Goal: Transaction & Acquisition: Purchase product/service

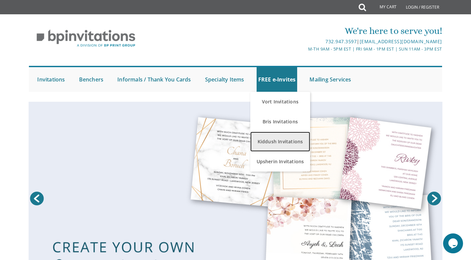
click at [265, 146] on link "Kiddush Invitations" at bounding box center [280, 142] width 60 height 20
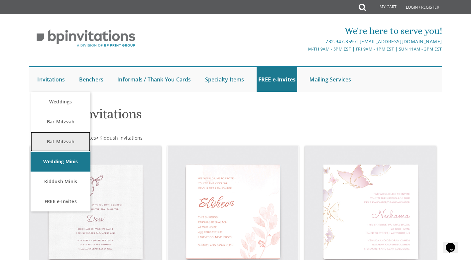
click at [63, 143] on link "Bat Mitzvah" at bounding box center [61, 142] width 60 height 20
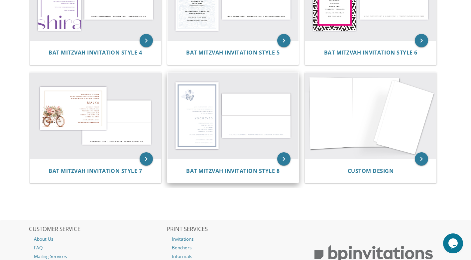
scroll to position [380, 0]
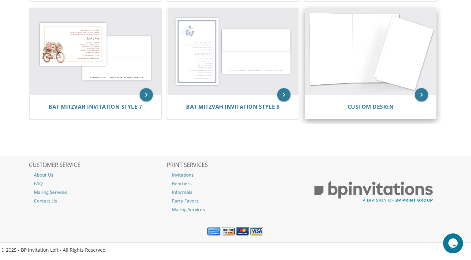
click at [360, 75] on img at bounding box center [370, 51] width 131 height 86
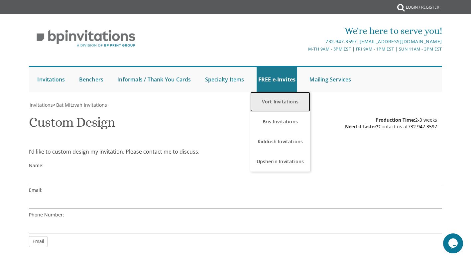
click at [268, 98] on link "Vort Invitations" at bounding box center [280, 102] width 60 height 20
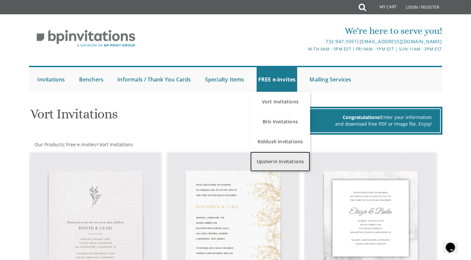
click at [277, 163] on link "Upsherin Invitations" at bounding box center [280, 161] width 60 height 20
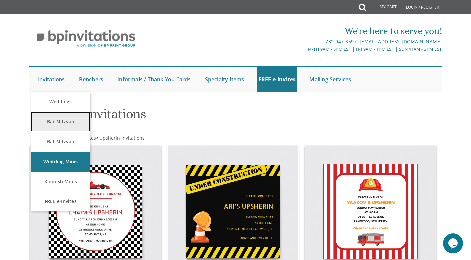
click at [54, 123] on link "Bar Mitzvah" at bounding box center [61, 122] width 60 height 20
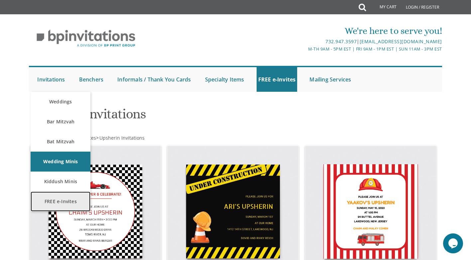
click at [54, 204] on link "FREE e-Invites" at bounding box center [61, 201] width 60 height 20
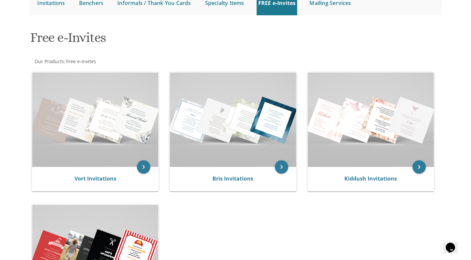
scroll to position [33, 0]
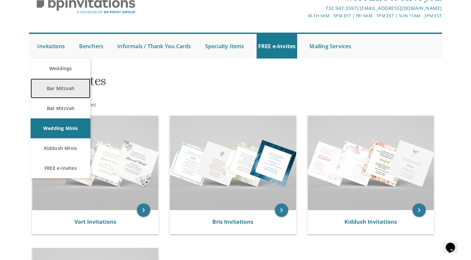
click at [50, 92] on link "Bar Mitzvah" at bounding box center [61, 88] width 60 height 20
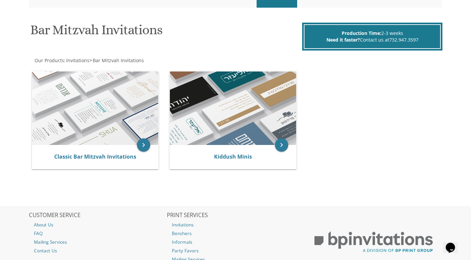
scroll to position [66, 0]
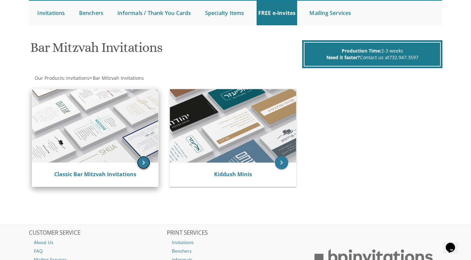
click at [143, 161] on icon "keyboard_arrow_right" at bounding box center [143, 162] width 13 height 13
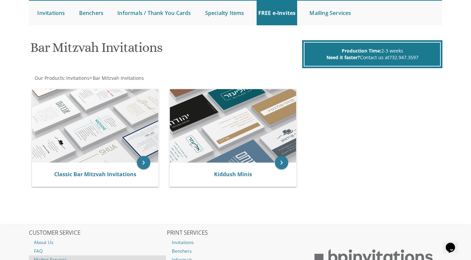
click at [126, 256] on link "Mailing Services" at bounding box center [97, 259] width 137 height 9
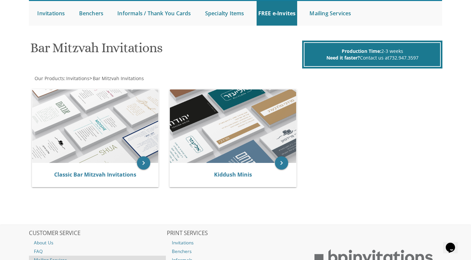
scroll to position [33, 0]
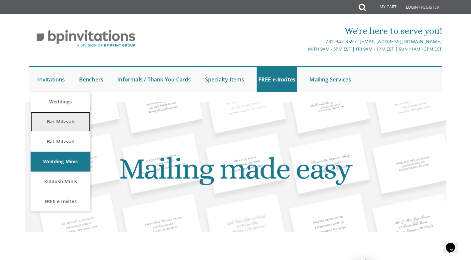
click at [54, 120] on link "Bar Mitzvah" at bounding box center [61, 122] width 60 height 20
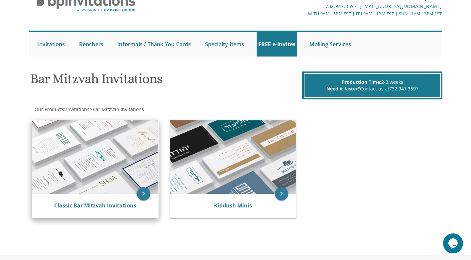
scroll to position [34, 0]
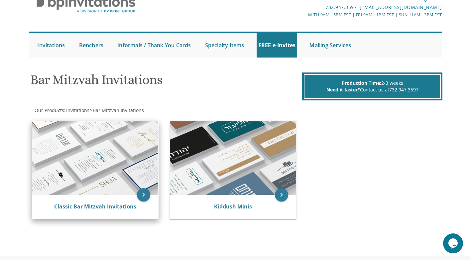
click at [97, 155] on img at bounding box center [95, 157] width 126 height 73
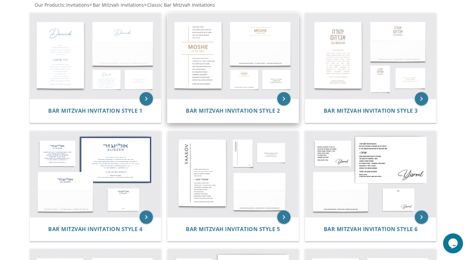
click at [253, 75] on img at bounding box center [232, 56] width 131 height 86
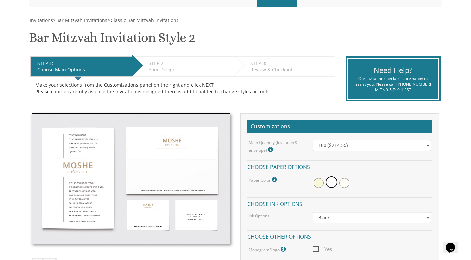
scroll to position [100, 0]
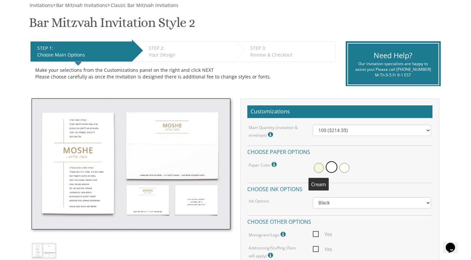
click at [317, 168] on span at bounding box center [319, 168] width 10 height 10
click at [331, 169] on span at bounding box center [332, 168] width 10 height 10
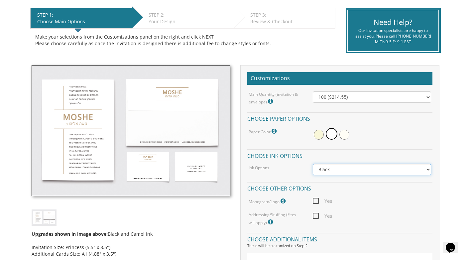
click at [338, 170] on select "Black Colored Ink ($65.00) Black + One Color ($100.00) Two Colors ($137.95)" at bounding box center [372, 169] width 118 height 11
select select "Standard"
click at [313, 164] on select "Black Colored Ink ($65.00) Black + One Color ($100.00) Two Colors ($137.95)" at bounding box center [372, 169] width 118 height 11
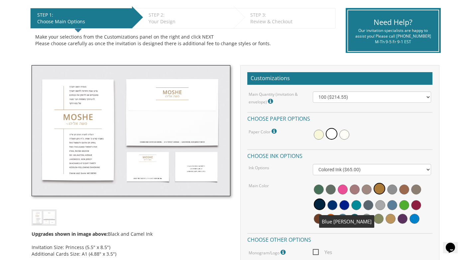
click at [335, 209] on span at bounding box center [332, 205] width 10 height 10
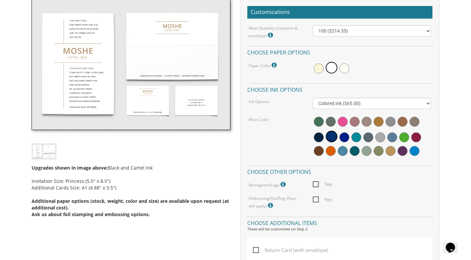
scroll to position [199, 0]
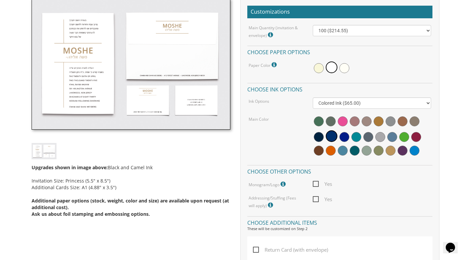
click at [315, 182] on span "Yes" at bounding box center [322, 184] width 19 height 8
click at [315, 182] on input "Yes" at bounding box center [315, 183] width 4 height 4
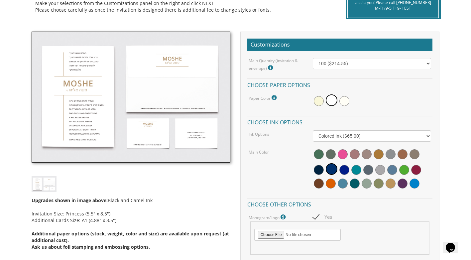
scroll to position [166, 0]
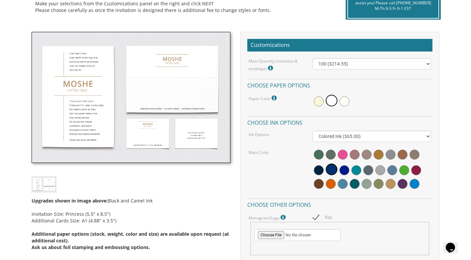
click at [317, 216] on span "Yes" at bounding box center [322, 217] width 19 height 8
click at [317, 216] on input "Yes" at bounding box center [315, 216] width 4 height 4
checkbox input "false"
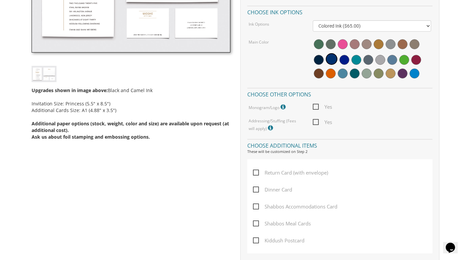
scroll to position [266, 0]
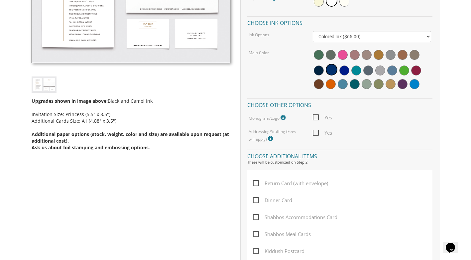
click at [254, 182] on span "Return Card (with envelope)" at bounding box center [290, 183] width 75 height 8
click at [254, 182] on input "Return Card (with envelope)" at bounding box center [255, 182] width 4 height 4
checkbox input "true"
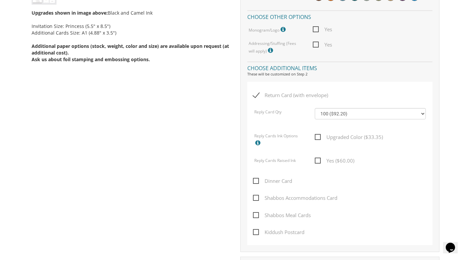
scroll to position [365, 0]
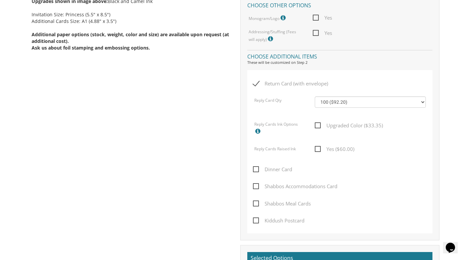
click at [255, 201] on span "Shabbos Meal Cards" at bounding box center [282, 203] width 58 height 8
click at [255, 201] on input "Shabbos Meal Cards" at bounding box center [255, 203] width 4 height 4
checkbox input "true"
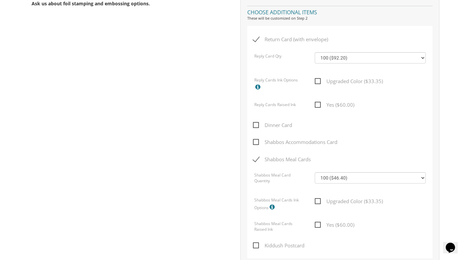
scroll to position [498, 0]
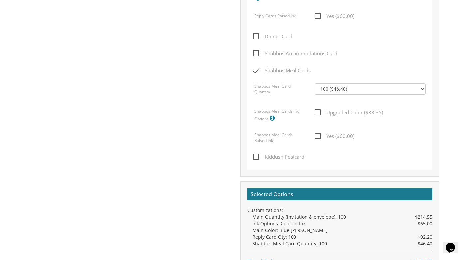
click at [257, 159] on span "Kiddush Postcard" at bounding box center [278, 156] width 51 height 8
click at [257, 158] on input "Kiddush Postcard" at bounding box center [255, 156] width 4 height 4
checkbox input "true"
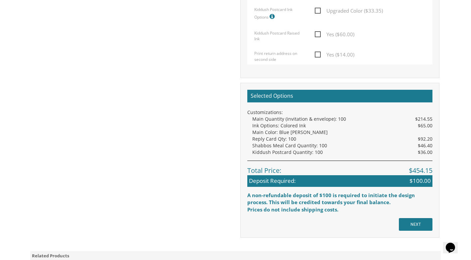
scroll to position [698, 0]
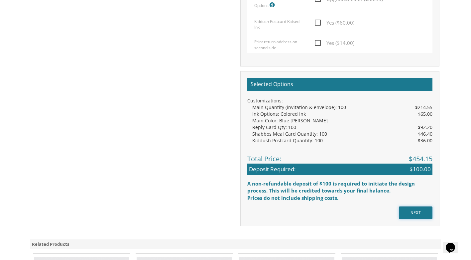
click at [411, 211] on input "NEXT" at bounding box center [416, 212] width 34 height 13
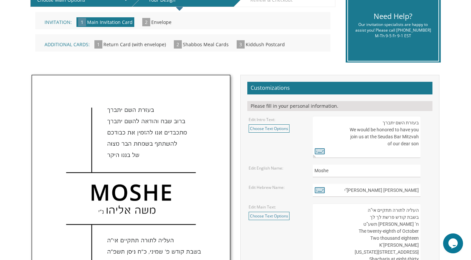
scroll to position [166, 0]
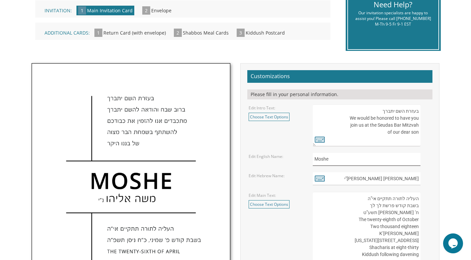
click at [330, 158] on input "Moshe" at bounding box center [366, 159] width 107 height 13
type input "M"
type input "y"
type input "YITZCHOK"
click at [397, 185] on form "Customizations Please fill in your personal information. Edit Intro Text: Choos…" at bounding box center [339, 195] width 185 height 250
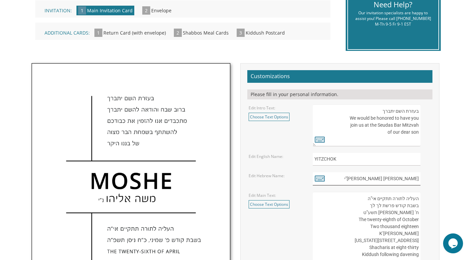
click at [390, 181] on input "משה אליהו נ"י" at bounding box center [366, 178] width 107 height 13
click at [319, 181] on icon at bounding box center [320, 177] width 10 height 9
type textarea "משה אליהו נ"י"
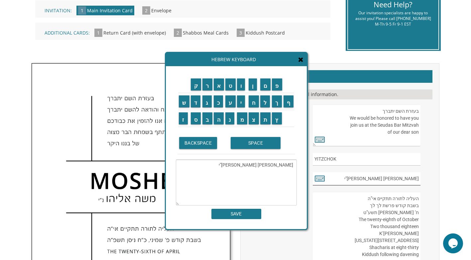
drag, startPoint x: 391, startPoint y: 179, endPoint x: 418, endPoint y: 177, distance: 27.3
click at [418, 177] on input "[PERSON_NAME] [PERSON_NAME]"י" at bounding box center [366, 178] width 107 height 13
click at [242, 104] on input "י" at bounding box center [241, 101] width 8 height 12
type textarea "מ"
click at [242, 103] on input "י" at bounding box center [241, 101] width 8 height 12
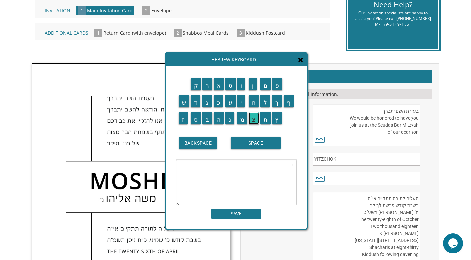
click at [253, 119] on input "צ" at bounding box center [253, 118] width 10 height 12
click at [254, 105] on input "ח" at bounding box center [253, 101] width 10 height 12
click at [197, 88] on input "ק" at bounding box center [196, 84] width 11 height 12
click at [209, 118] on input "ב" at bounding box center [207, 118] width 10 height 12
click at [209, 84] on input "ר" at bounding box center [207, 84] width 10 height 12
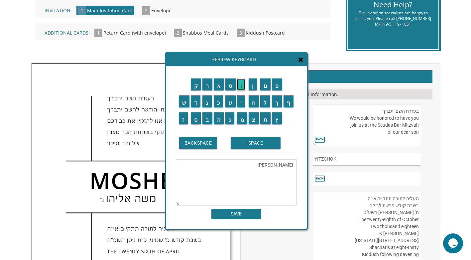
click at [243, 87] on input "ו" at bounding box center [241, 84] width 8 height 12
click at [276, 101] on input "ך" at bounding box center [277, 101] width 10 height 12
type textarea "יצחק ברוך"
click at [236, 217] on input "SAVE" at bounding box center [236, 214] width 50 height 10
type input "יצחק ברוך"
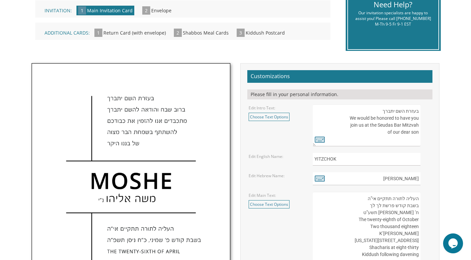
click at [102, 203] on img at bounding box center [131, 216] width 198 height 306
drag, startPoint x: 382, startPoint y: 178, endPoint x: 422, endPoint y: 180, distance: 39.9
click at [422, 180] on div "יצחק ברוך" at bounding box center [372, 178] width 118 height 13
type input "יצחק ברוך"
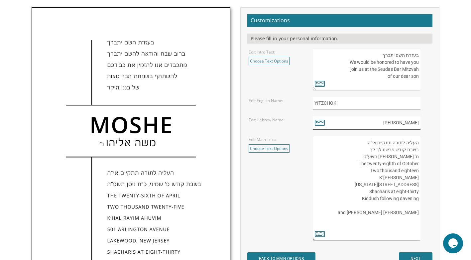
scroll to position [233, 0]
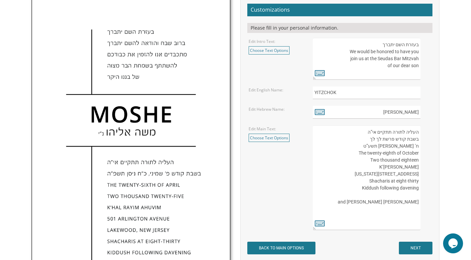
click at [400, 166] on textarea "העליה לתורה תתקיים אי”ה בשבת קודש פרשת לך לך ח’ [PERSON_NAME] תשע”ט The twenty-…" at bounding box center [367, 177] width 108 height 105
drag, startPoint x: 392, startPoint y: 141, endPoint x: 389, endPoint y: 140, distance: 3.7
click at [389, 140] on textarea "העליה לתורה תתקיים אי”ה בשבת קודש פרשת לך לך ח’ [PERSON_NAME] תשע”ט The twenty-…" at bounding box center [367, 177] width 108 height 105
drag, startPoint x: 381, startPoint y: 139, endPoint x: 365, endPoint y: 139, distance: 16.3
click at [365, 139] on textarea "העליה לתורה תתקיים אי”ה בשבת קודש פרשת לך לך ח’ [PERSON_NAME] תשע”ט The twenty-…" at bounding box center [367, 177] width 108 height 105
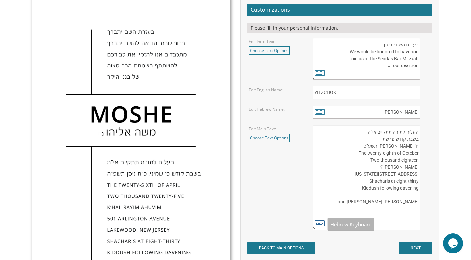
type textarea "העליה לתורה תתקיים אי”ה בשבת קודש פרשת ח’ חשון תשע”ט The twenty-eighth of Octob…"
click at [320, 223] on icon at bounding box center [320, 222] width 10 height 9
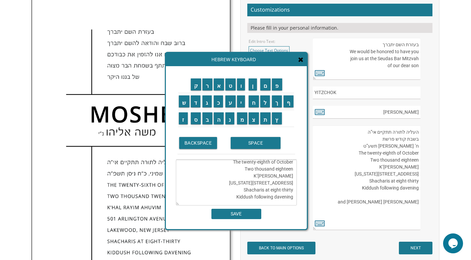
scroll to position [0, 0]
click at [254, 173] on textarea "העליה לתורה תתקיים אי”ה בשבת קודש פרשת ח’ חשון תשע”ט The twenty-eighth of Octob…" at bounding box center [236, 182] width 121 height 46
click at [240, 98] on input "י" at bounding box center [241, 101] width 8 height 12
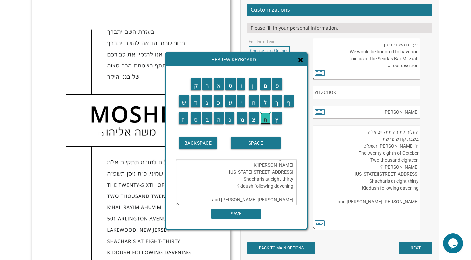
click at [263, 119] on input "ת" at bounding box center [265, 118] width 11 height 12
drag, startPoint x: 204, startPoint y: 90, endPoint x: 223, endPoint y: 89, distance: 19.3
click at [204, 90] on input "ר" at bounding box center [207, 84] width 10 height 12
click at [240, 87] on input "ו" at bounding box center [241, 84] width 8 height 12
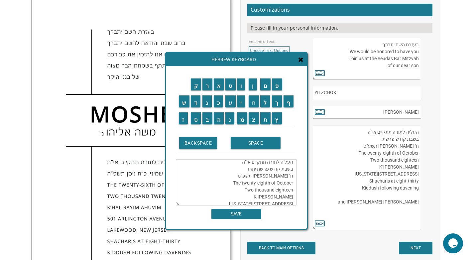
scroll to position [0, 0]
click at [342, 209] on textarea "העליה לתורה תתקיים אי”ה בשבת קודש פרשת לך לך ח’ [PERSON_NAME] תשע”ט The twenty-…" at bounding box center [367, 177] width 108 height 105
click at [291, 194] on textarea "העליה לתורה תתקיים אי”ה בשבת קודש פרשת יתרו ח’ חשון תשע”ט The twenty-eighth of …" at bounding box center [236, 182] width 121 height 46
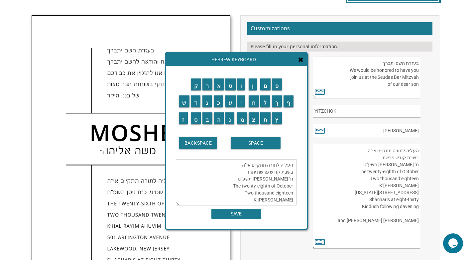
scroll to position [199, 0]
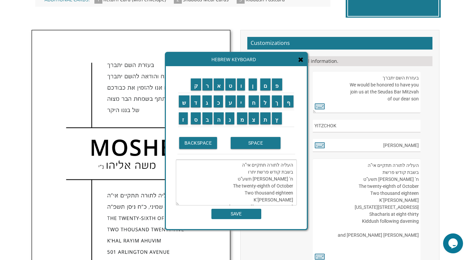
click at [301, 61] on icon at bounding box center [300, 59] width 5 height 7
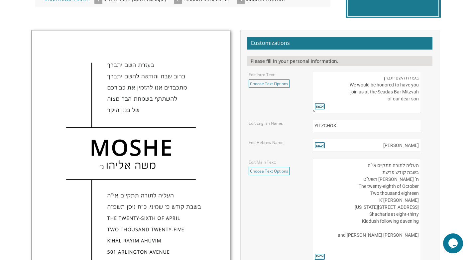
click at [417, 178] on textarea "העליה לתורה תתקיים אי”ה בשבת קודש פרשת לך לך ח’ [PERSON_NAME] תשע”ט The twenty-…" at bounding box center [367, 210] width 108 height 105
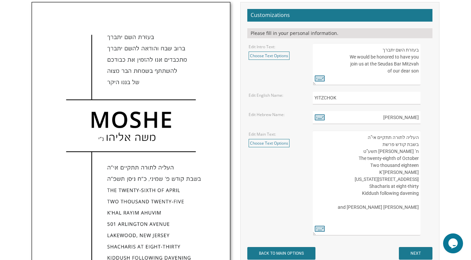
scroll to position [266, 0]
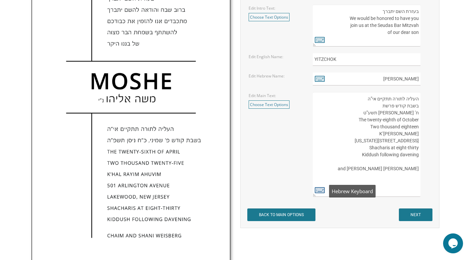
click at [319, 189] on icon at bounding box center [320, 189] width 10 height 9
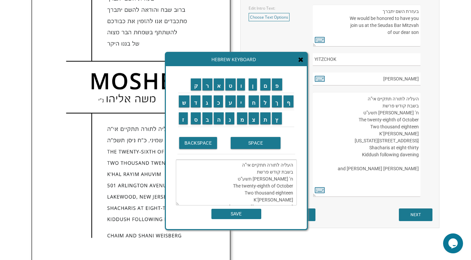
click at [277, 178] on textarea "העליה לתורה תתקיים אי”ה בשבת קודש פרשת ח’ חשון תשע”ט The twenty-eighth of Octob…" at bounding box center [236, 182] width 121 height 46
click at [219, 99] on input "כ" at bounding box center [219, 101] width 10 height 12
click at [185, 105] on input "ש" at bounding box center [184, 101] width 11 height 12
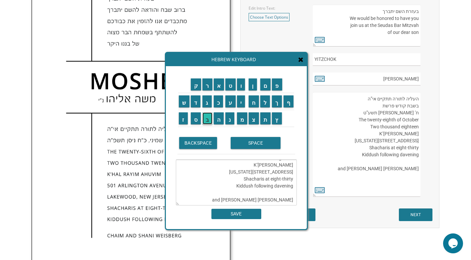
click at [204, 119] on input "ב" at bounding box center [207, 118] width 10 height 12
click at [227, 81] on input "ט" at bounding box center [230, 84] width 10 height 12
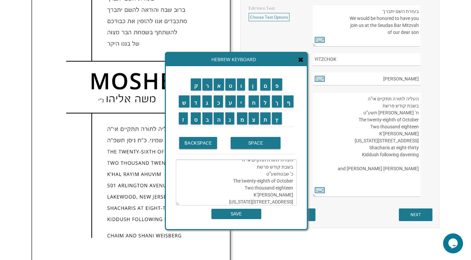
scroll to position [0, 0]
click at [264, 177] on textarea "העליה לתורה תתקיים אי”ה בשבת קודש פרשת כ' שבט תשע”ט The twenty-eighth of Octobe…" at bounding box center [236, 182] width 121 height 46
click at [276, 88] on input "פ" at bounding box center [277, 84] width 10 height 12
click at [239, 88] on input "ו" at bounding box center [241, 84] width 8 height 12
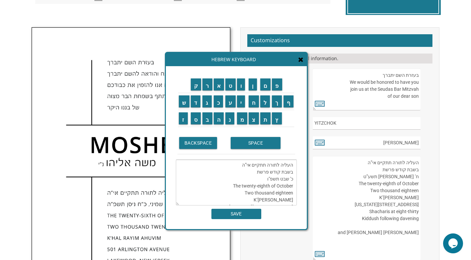
scroll to position [199, 0]
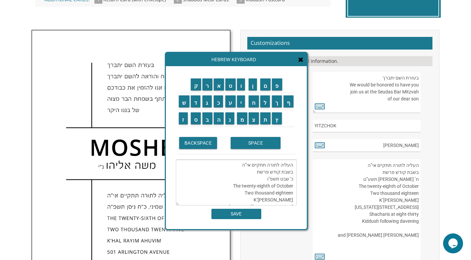
click at [253, 170] on textarea "העליה לתורה תתקיים אי”ה בשבת קודש פרשת כ' שבט תשפ"ו The twenty-eighth of Octobe…" at bounding box center [236, 182] width 121 height 46
click at [240, 101] on input "י" at bounding box center [241, 101] width 8 height 12
click at [263, 124] on input "ת" at bounding box center [265, 118] width 11 height 12
click at [242, 87] on input "ו" at bounding box center [241, 84] width 8 height 12
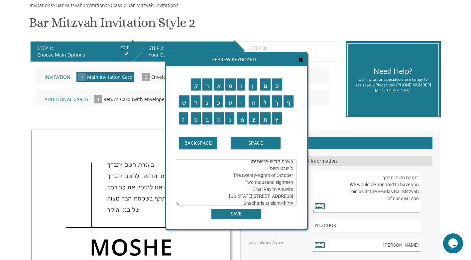
scroll to position [0, 0]
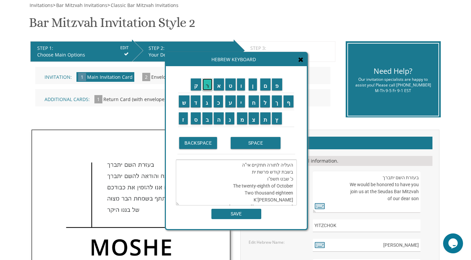
click at [210, 86] on input "ר" at bounding box center [207, 84] width 10 height 12
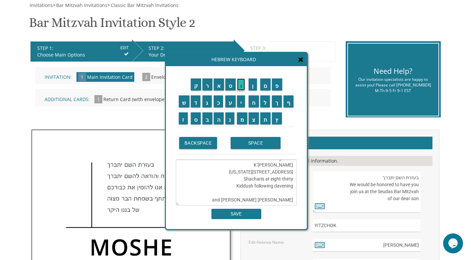
click at [240, 88] on input "ו" at bounding box center [241, 84] width 8 height 12
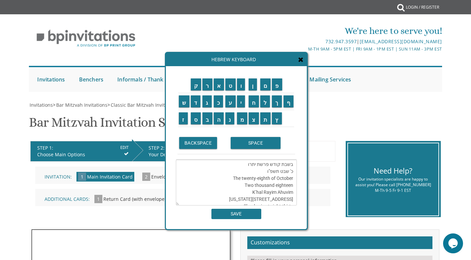
scroll to position [0, 0]
click at [292, 186] on textarea "העליה לתורה תתקיים אי”ה בשבת קודש פרשת יתרו כ' שבט תשפ"ו The twenty-eighth of O…" at bounding box center [236, 182] width 121 height 46
click at [231, 181] on textarea "העליה לתורה תתקיים אי”ה בשבת קודש פרשת יתרו The twenty-eighth of October Two th…" at bounding box center [236, 182] width 121 height 46
click at [275, 189] on textarea "העליה לתורה תתקיים אי”ה בשבת קודש פרשת יתרו The seventh of Febuary Two thousand…" at bounding box center [236, 182] width 121 height 46
click at [292, 187] on textarea "העליה לתורה תתקיים אי”ה בשבת קודש פרשת יתרו The seventh of Febuary Two thousand…" at bounding box center [236, 182] width 121 height 46
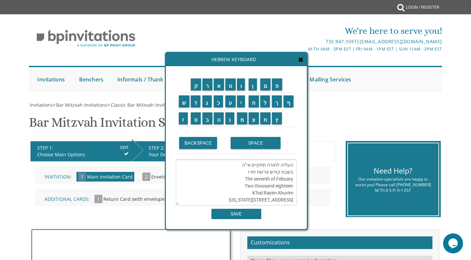
click at [245, 187] on textarea "העליה לתורה תתקיים אי”ה בשבת קודש פרשת יתרו The seventh of Febuary Two thousand…" at bounding box center [236, 182] width 121 height 46
click at [292, 187] on textarea "העליה לתורה תתקיים אי”ה בשבת קודש פרשת יתרו The seventh of Febuary Two thousand…" at bounding box center [236, 182] width 121 height 46
click at [263, 188] on textarea "העליה לתורה תתקיים אי”ה בשבת קודש פרשת יתרו The seventh of Febuary Two thousand…" at bounding box center [236, 182] width 121 height 46
click at [261, 187] on textarea "העליה לתורה תתקיים אי”ה בשבת קודש פרשת יתרו The seventh of Febuary Two thousand…" at bounding box center [236, 182] width 121 height 46
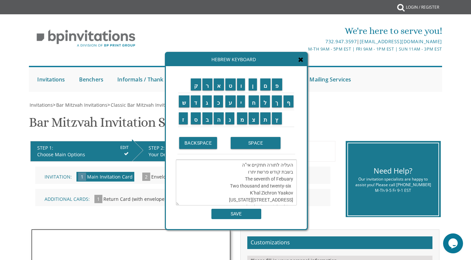
scroll to position [33, 0]
click at [293, 167] on textarea "העליה לתורה תתקיים אי”ה בשבת קודש פרשת יתרו The seventh of Febuary Two thousand…" at bounding box center [236, 182] width 121 height 46
click at [259, 198] on textarea "העליה לתורה תתקיים אי”ה בשבת קודש פרשת יתרו The seventh of Febuary Two thousand…" at bounding box center [236, 182] width 121 height 46
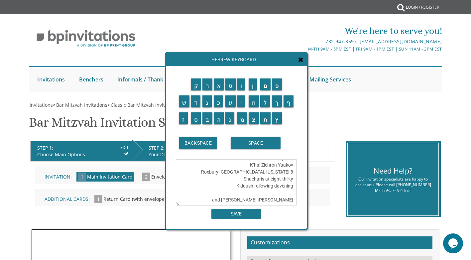
click at [286, 167] on textarea "העליה לתורה תתקיים אי”ה בשבת קודש פרשת יתרו The seventh of Febuary Two thousand…" at bounding box center [236, 182] width 121 height 46
click at [288, 168] on textarea "העליה לתורה תתקיים אי”ה בשבת קודש פרשת יתרו The seventh of Febuary Two thousand…" at bounding box center [236, 182] width 121 height 46
click at [247, 174] on textarea "העליה לתורה תתקיים אי”ה בשבת קודש פרשת יתרו The seventh of Febuary Two thousand…" at bounding box center [236, 182] width 121 height 46
click at [246, 183] on textarea "העליה לתורה תתקיים אי”ה בשבת קודש פרשת יתרו The seventh of Febuary Two thousand…" at bounding box center [236, 182] width 121 height 46
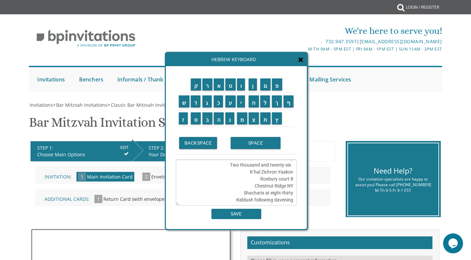
scroll to position [35, 0]
click at [261, 193] on textarea "העליה לתורה תתקיים אי”ה בשבת קודש פרשת יתרו The seventh of Febuary Two thousand…" at bounding box center [236, 182] width 121 height 46
type textarea "העליה לתורה תתקיים אי”ה בשבת קודש פרשת יתרו The seventh of February Two thousan…"
click at [246, 216] on input "SAVE" at bounding box center [236, 214] width 50 height 10
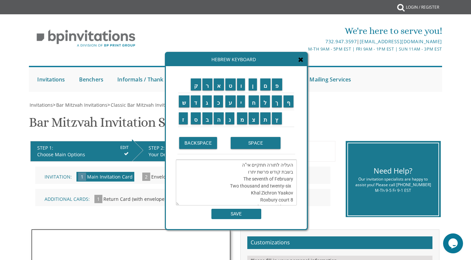
type textarea "העליה לתורה תתקיים אי”ה בשבת קודש פרשת יתרו The seventh of February Two thousan…"
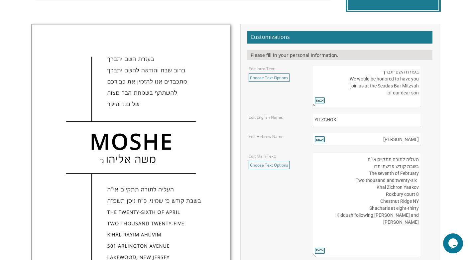
scroll to position [205, 0]
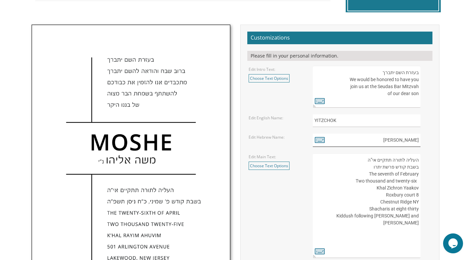
click at [395, 141] on input "יצחק ברוך" at bounding box center [366, 140] width 107 height 13
click at [316, 142] on icon at bounding box center [320, 139] width 10 height 9
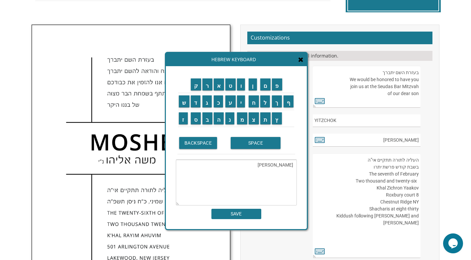
click at [271, 166] on textarea "יצחק ברוך" at bounding box center [236, 182] width 121 height 46
click at [225, 117] on input "נ" at bounding box center [229, 118] width 9 height 12
click at [243, 102] on input "י" at bounding box center [241, 101] width 8 height 12
type textarea "[PERSON_NAME] נ"י"
click at [250, 216] on input "SAVE" at bounding box center [236, 214] width 50 height 10
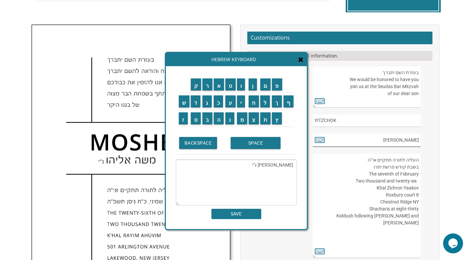
type input "[PERSON_NAME] נ"י"
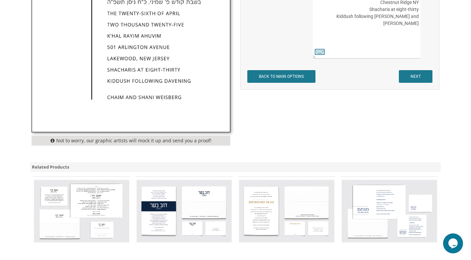
scroll to position [337, 0]
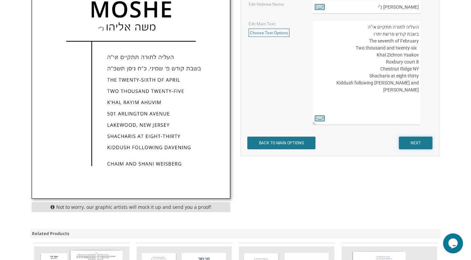
click at [413, 146] on input "NEXT" at bounding box center [416, 143] width 34 height 13
click at [416, 145] on input "NEXT" at bounding box center [416, 143] width 34 height 13
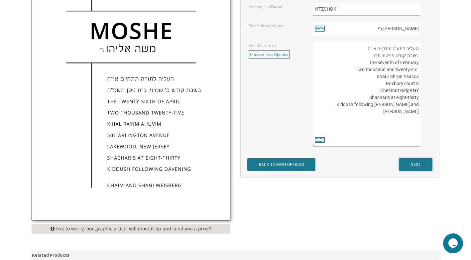
scroll to position [304, 0]
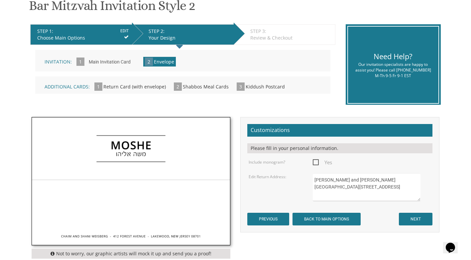
scroll to position [133, 0]
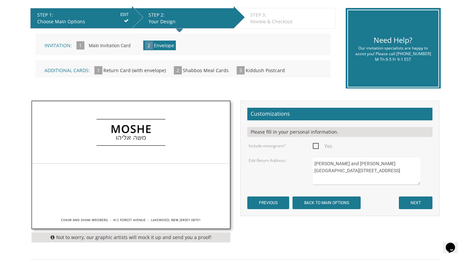
click at [314, 149] on span "Yes" at bounding box center [322, 146] width 19 height 8
click at [314, 147] on input "Yes" at bounding box center [315, 145] width 4 height 4
click at [314, 149] on span "Yes" at bounding box center [322, 146] width 19 height 8
click at [314, 147] on input "Yes" at bounding box center [315, 145] width 4 height 4
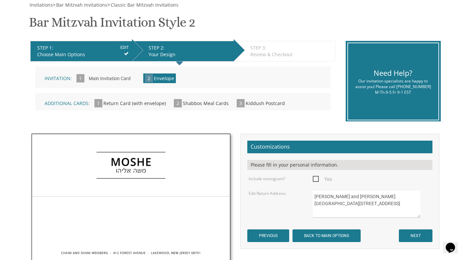
scroll to position [100, 0]
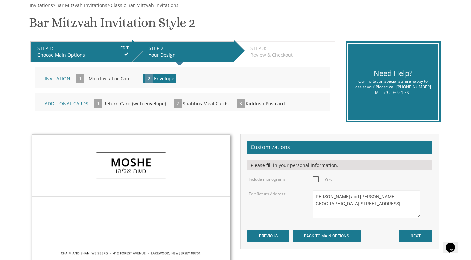
click at [315, 178] on span "Yes" at bounding box center [322, 179] width 19 height 8
click at [315, 178] on input "Yes" at bounding box center [315, 178] width 4 height 4
checkbox input "true"
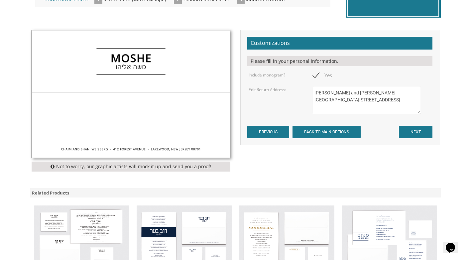
scroll to position [166, 0]
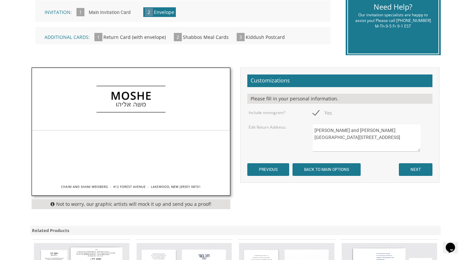
drag, startPoint x: 364, startPoint y: 145, endPoint x: 314, endPoint y: 130, distance: 52.2
click at [314, 130] on textarea "Chaim and Shani Weisberg 412 Forest Avenue Lakewood, NJ 08701" at bounding box center [367, 138] width 108 height 28
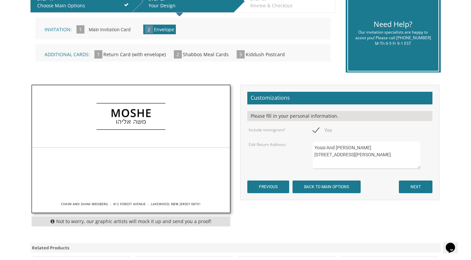
scroll to position [133, 0]
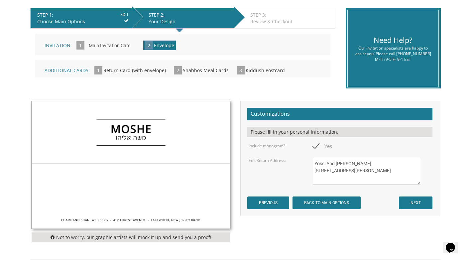
click at [346, 179] on textarea "Chaim and Shani Weisberg 412 Forest Avenue Lakewood, NJ 08701" at bounding box center [367, 171] width 108 height 28
click at [358, 179] on textarea "Chaim and Shani Weisberg 412 Forest Avenue Lakewood, NJ 08701" at bounding box center [367, 171] width 108 height 28
click at [345, 177] on textarea "Chaim and Shani Weisberg 412 Forest Avenue Lakewood, NJ 08701" at bounding box center [367, 171] width 108 height 28
click at [358, 177] on textarea "Chaim and Shani Weisberg 412 Forest Avenue Lakewood, NJ 08701" at bounding box center [367, 171] width 108 height 28
type textarea "Yossi And Ruchi Lichtenstein 30 Lawrence Place Chestnut Ridge. New York 10977"
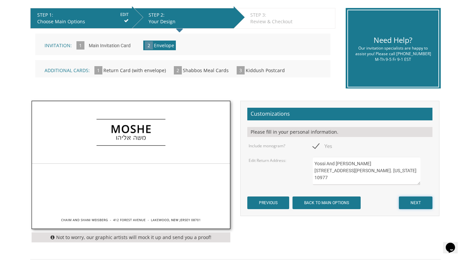
click at [409, 200] on input "NEXT" at bounding box center [416, 202] width 34 height 13
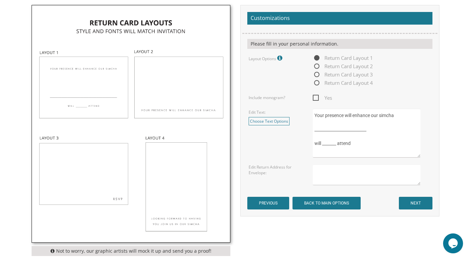
scroll to position [233, 0]
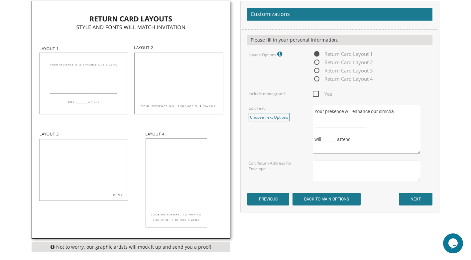
click at [328, 120] on textarea "Your presence will enhance our simcha __________________________ will _______ a…" at bounding box center [367, 129] width 108 height 49
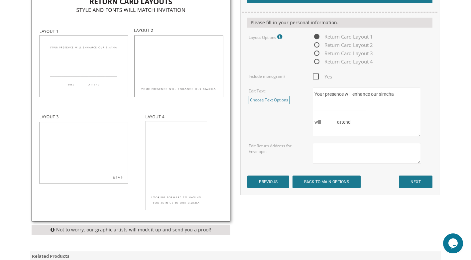
scroll to position [266, 0]
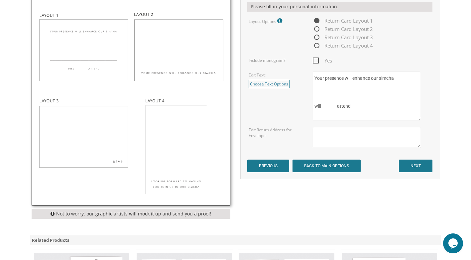
click at [332, 136] on textarea at bounding box center [367, 137] width 108 height 21
click at [420, 164] on input "NEXT" at bounding box center [416, 165] width 34 height 13
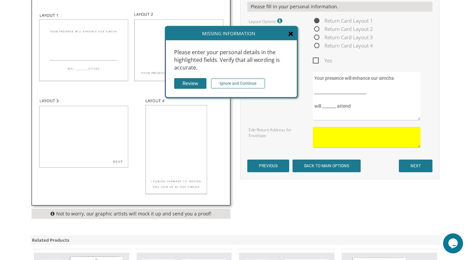
click at [291, 34] on icon at bounding box center [290, 33] width 5 height 7
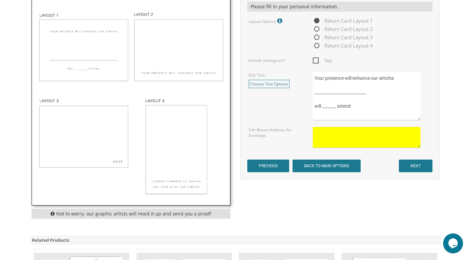
click at [345, 138] on textarea at bounding box center [367, 137] width 108 height 21
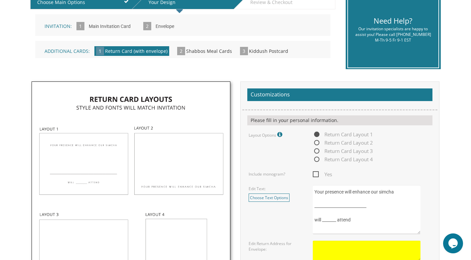
scroll to position [233, 0]
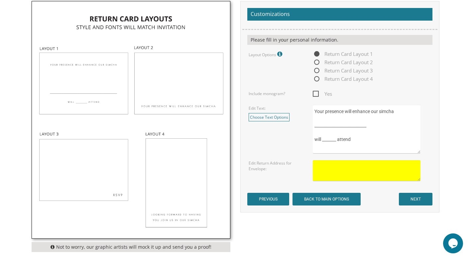
type textarea "y"
click at [353, 179] on textarea "Yossi and Ruchi Lichtenstein 30 Lawrence Place Chestnut ridge Ny 10977" at bounding box center [367, 170] width 108 height 21
click at [353, 178] on textarea "Yossi and Ruchi Lichtenstein 30 Lawrence Place Chestnut ridge Ny 10977" at bounding box center [367, 170] width 108 height 21
click at [350, 177] on textarea "Yossi and Ruchi Lichtenstein 30 Lawrence Place Chestnut ridge Ny 10977" at bounding box center [367, 170] width 108 height 21
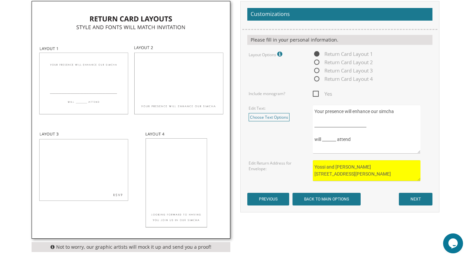
click at [351, 177] on textarea "Yossi and Ruchi Lichtenstein 30 Lawrence Place Chestnut ridge Ny 10977" at bounding box center [367, 170] width 108 height 21
type textarea "Yossi and Ruchi Lichtenstein 30 Lawrence Place Chestnut ridge NY 10977"
click at [419, 197] on input "NEXT" at bounding box center [416, 199] width 34 height 13
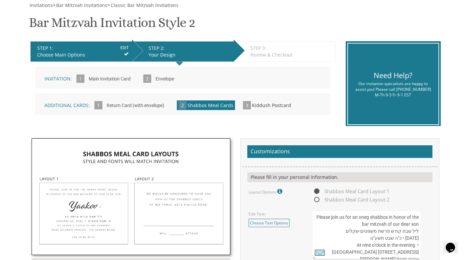
scroll to position [133, 0]
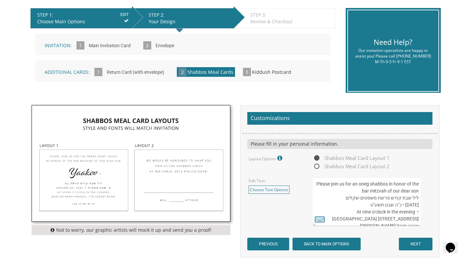
drag, startPoint x: 182, startPoint y: 74, endPoint x: 300, endPoint y: 93, distance: 119.1
click at [298, 90] on div "Make your selections from the Customizations panel on the right and click NEXT …" at bounding box center [182, 60] width 305 height 63
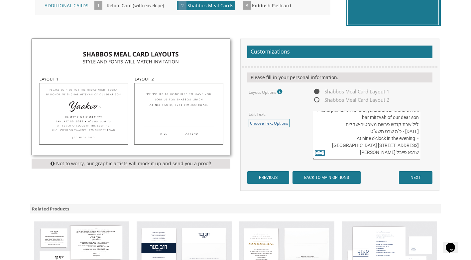
click at [286, 126] on link "Choose Text Options" at bounding box center [268, 123] width 41 height 8
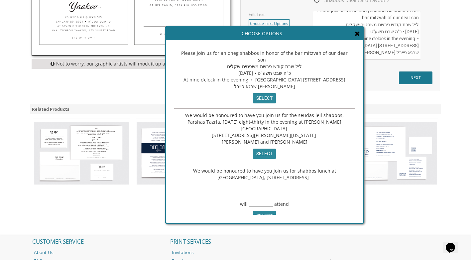
scroll to position [0, 0]
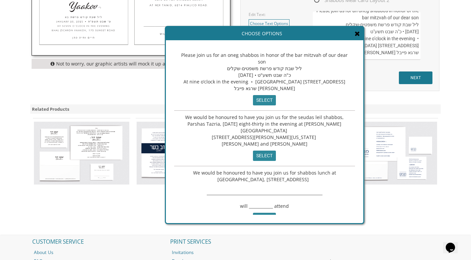
click at [357, 37] on icon at bounding box center [356, 33] width 5 height 7
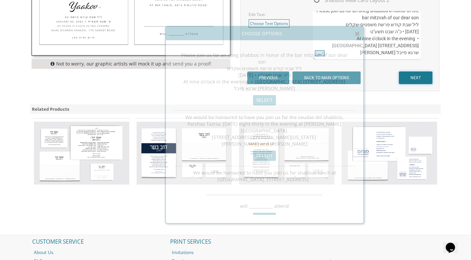
click at [424, 73] on input "NEXT" at bounding box center [416, 77] width 34 height 13
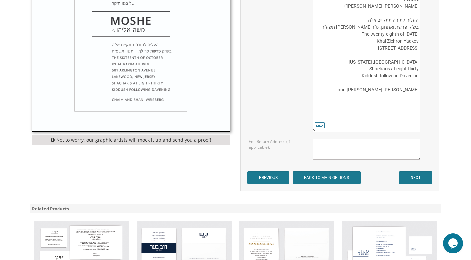
scroll to position [332, 0]
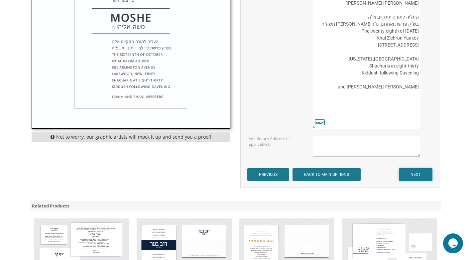
click at [410, 179] on input "NEXT" at bounding box center [416, 174] width 34 height 13
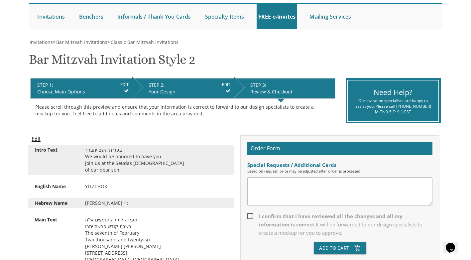
scroll to position [33, 0]
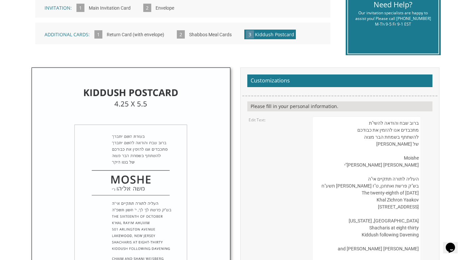
scroll to position [66, 0]
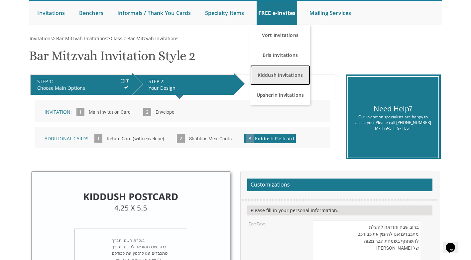
click at [272, 71] on link "Kiddush Invitations" at bounding box center [280, 75] width 60 height 20
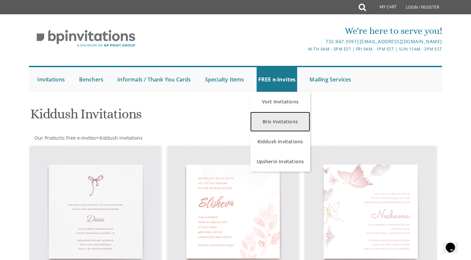
click at [280, 126] on link "Bris Invitations" at bounding box center [280, 122] width 60 height 20
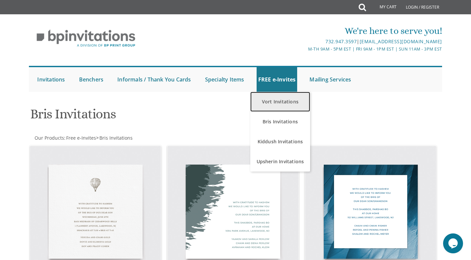
click at [273, 111] on link "Vort Invitations" at bounding box center [280, 102] width 60 height 20
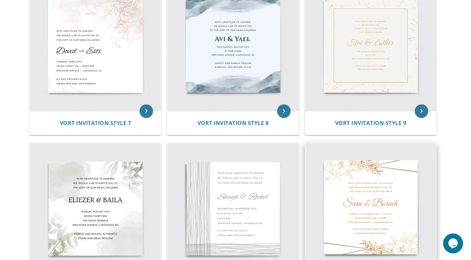
scroll to position [399, 0]
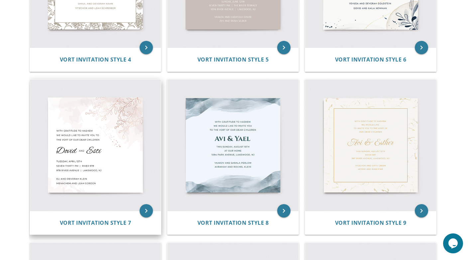
click at [123, 150] on img at bounding box center [95, 144] width 131 height 131
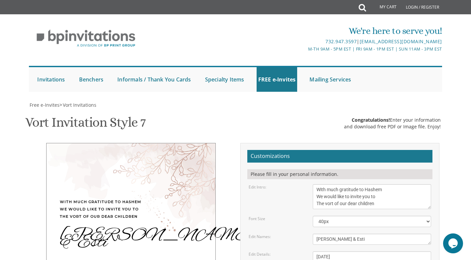
scroll to position [66, 0]
click at [342, 234] on textarea "[PERSON_NAME] & Esti" at bounding box center [372, 239] width 118 height 11
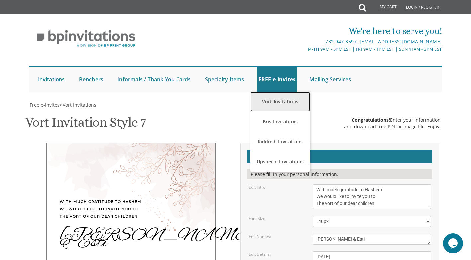
click at [268, 108] on link "Vort Invitations" at bounding box center [280, 102] width 60 height 20
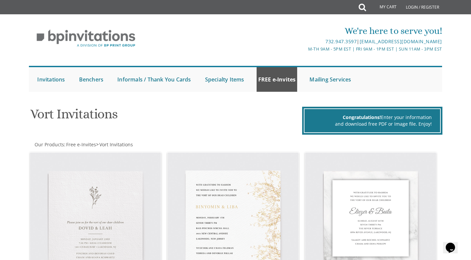
scroll to position [33, 0]
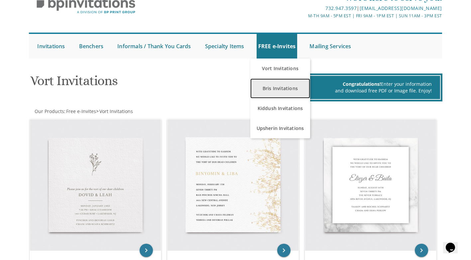
click at [282, 88] on link "Bris Invitations" at bounding box center [280, 88] width 60 height 20
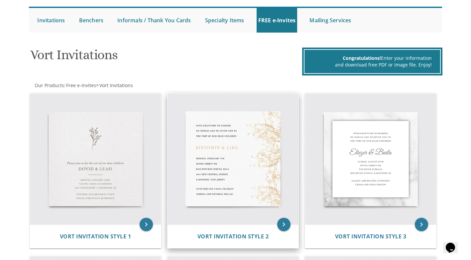
scroll to position [66, 0]
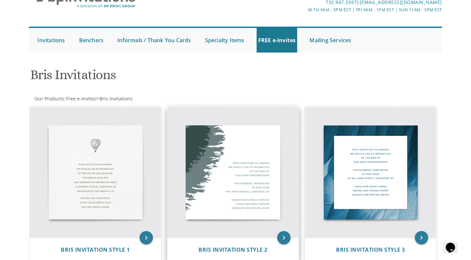
scroll to position [33, 0]
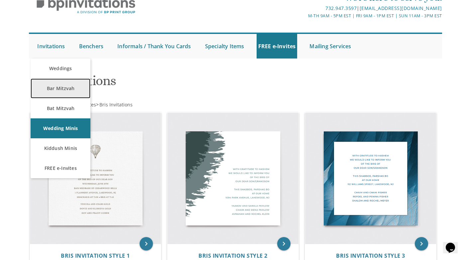
click at [59, 97] on link "Bar Mitzvah" at bounding box center [61, 88] width 60 height 20
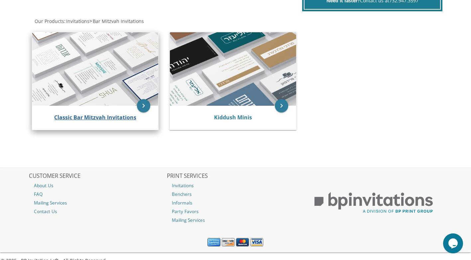
scroll to position [133, 0]
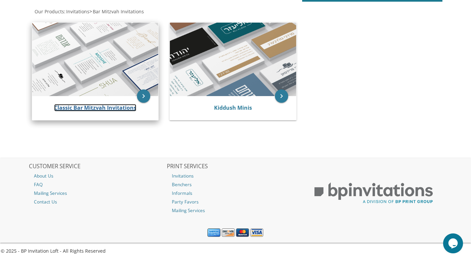
click at [116, 111] on link "Classic Bar Mitzvah Invitations" at bounding box center [95, 107] width 82 height 7
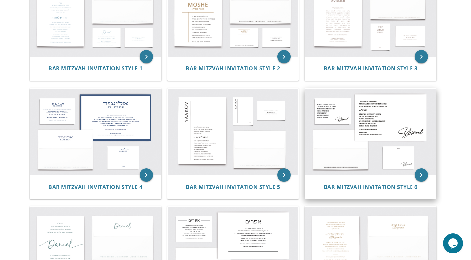
scroll to position [100, 0]
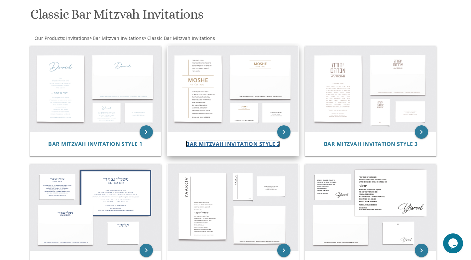
click at [231, 145] on span "Bar Mitzvah Invitation Style 2" at bounding box center [233, 143] width 94 height 7
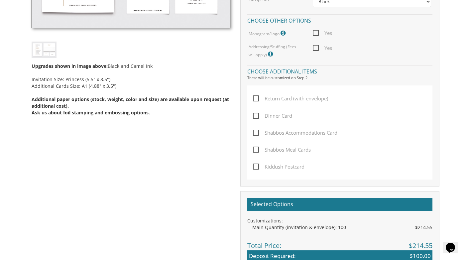
scroll to position [399, 0]
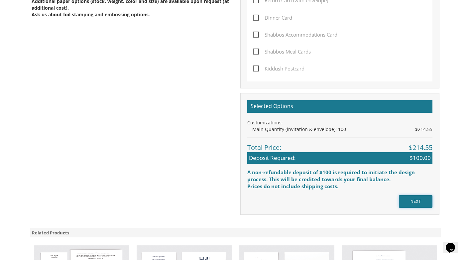
click at [418, 202] on input "NEXT" at bounding box center [416, 201] width 34 height 13
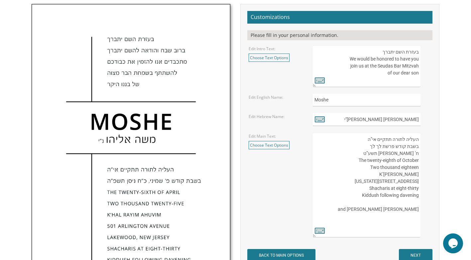
scroll to position [199, 0]
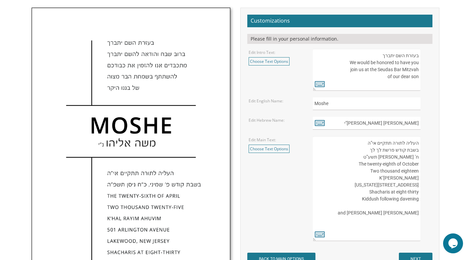
click at [418, 120] on form "Customizations Please fill in your personal information. Edit Intro Text: Choos…" at bounding box center [339, 140] width 185 height 250
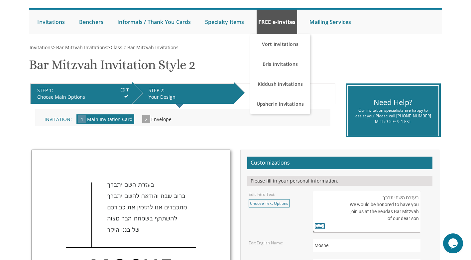
scroll to position [0, 0]
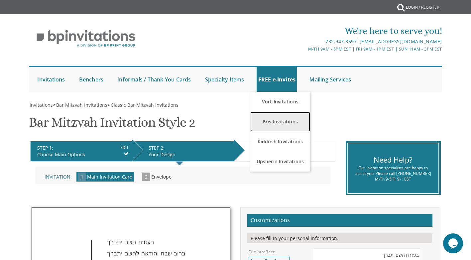
click at [278, 124] on link "Bris Invitations" at bounding box center [280, 122] width 60 height 20
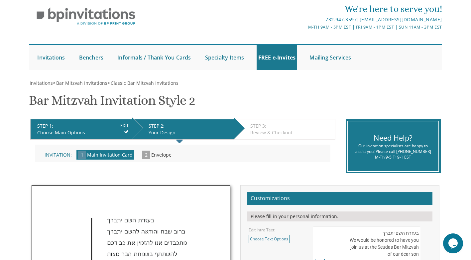
scroll to position [33, 0]
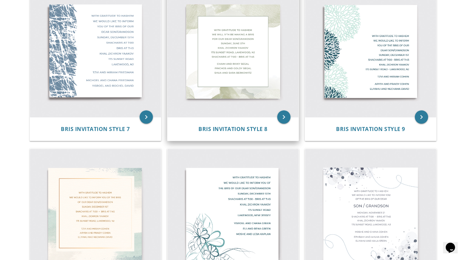
scroll to position [565, 0]
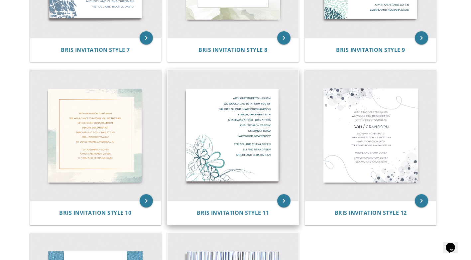
click at [240, 139] on img at bounding box center [232, 135] width 131 height 131
click at [232, 211] on span "Bris Invitation Style 11" at bounding box center [233, 212] width 72 height 7
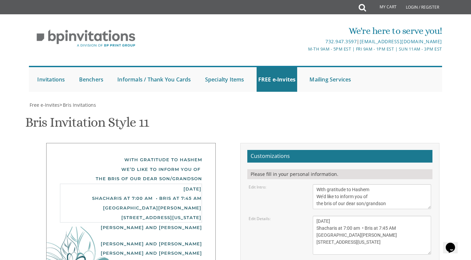
drag, startPoint x: 363, startPoint y: 153, endPoint x: 317, endPoint y: 122, distance: 55.6
click at [317, 216] on textarea "Sunday, December 15th Shacharis at 7:00 am • Bris at 7:45 AM Khal Zichron Yaako…" at bounding box center [372, 235] width 118 height 39
paste textarea "העליה לתורה תתקיים אי”ה בשבת קודש פרשת לך לך ח’ חשון תשע”ט The twenty-eighth of…"
type textarea "העליה לתורה תתקיים אי”ה בשבת קודש פרשת לך לך ח’ חשון תשע”ט The twenty-eighth of…"
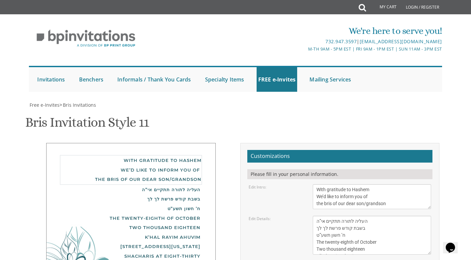
drag, startPoint x: 386, startPoint y: 104, endPoint x: 317, endPoint y: 89, distance: 70.6
click at [317, 184] on textarea "With gratitude to Hashem We’d like to inform you of the bris of our dear son/gr…" at bounding box center [372, 196] width 118 height 25
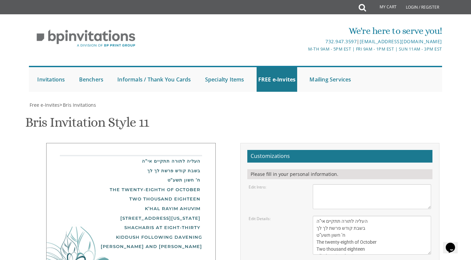
scroll to position [100, 0]
paste textarea "בעזרת השם יתברך We would be honored to have you join us at the Seudas Bar Mitzv…"
click at [415, 184] on textarea "With gratitude to Hashem We’d like to inform you of the bris of our dear son/gr…" at bounding box center [372, 196] width 118 height 25
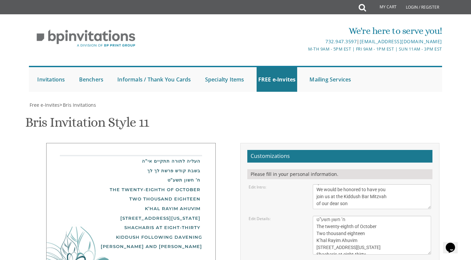
scroll to position [0, 0]
type textarea "בעזרת השם יתברך We would be honored to have you join us at the Kiddush Bar Mitz…"
click at [367, 216] on textarea "Sunday, December 15th Shacharis at 7:00 am • Bris at 7:45 AM Khal Zichron Yaako…" at bounding box center [372, 235] width 118 height 39
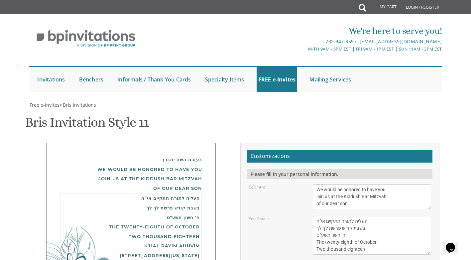
drag, startPoint x: 367, startPoint y: 164, endPoint x: 345, endPoint y: 164, distance: 21.6
click at [345, 216] on textarea "Sunday, December 15th Shacharis at 7:00 am • Bris at 7:45 AM Khal Zichron Yaako…" at bounding box center [372, 235] width 118 height 39
click at [375, 194] on form "Customizations Please fill in your personal information. Edit Intro: With grati…" at bounding box center [339, 253] width 185 height 206
drag, startPoint x: 373, startPoint y: 203, endPoint x: 315, endPoint y: 199, distance: 57.6
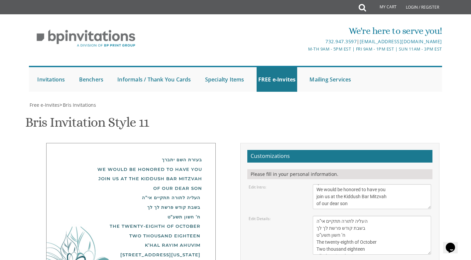
scroll to position [133, 0]
type textarea "Yossi and Ruchi Lichtenstein"
type textarea "Eli and Rena Green"
drag, startPoint x: 353, startPoint y: 153, endPoint x: 315, endPoint y: 152, distance: 38.9
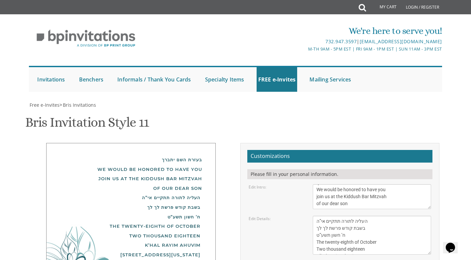
type input "yoruel@hotmail.com"
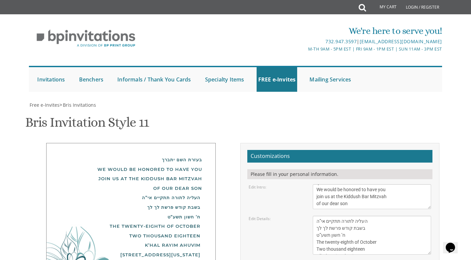
click at [204, 110] on div "Bris Invitation Style 11 SKU: bris11" at bounding box center [235, 123] width 420 height 26
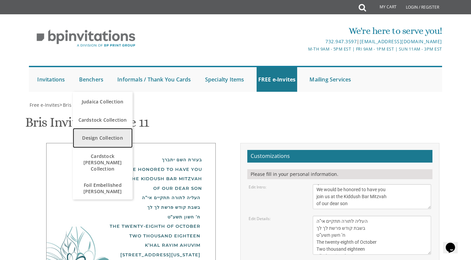
click at [97, 128] on link "Design Collection" at bounding box center [103, 138] width 60 height 20
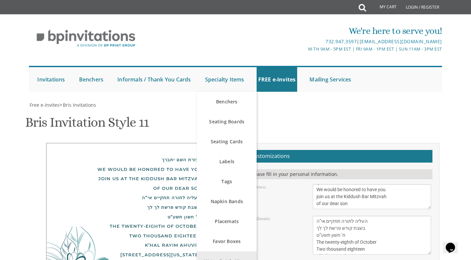
scroll to position [51, 0]
click at [240, 251] on link "Water Bottle Wraps" at bounding box center [227, 261] width 60 height 20
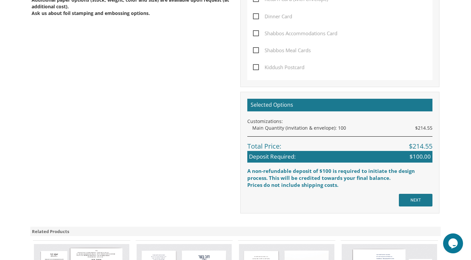
scroll to position [465, 0]
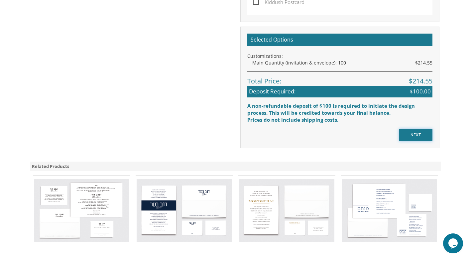
click at [424, 133] on input "NEXT" at bounding box center [416, 135] width 34 height 13
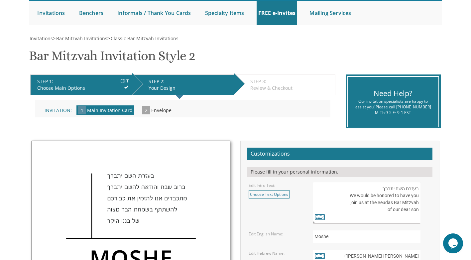
drag, startPoint x: 419, startPoint y: 211, endPoint x: 379, endPoint y: 207, distance: 39.7
click at [375, 203] on textarea "בעזרת השם יתברך We would be honored to have you join us at the Seudas Bar Mitzv…" at bounding box center [367, 203] width 108 height 42
click at [417, 209] on textarea "בעזרת השם יתברך We would be honored to have you join us at the Seudas Bar Mitzv…" at bounding box center [367, 203] width 108 height 42
drag, startPoint x: 418, startPoint y: 209, endPoint x: 374, endPoint y: 198, distance: 45.7
click at [374, 198] on textarea "בעזרת השם יתברך We would be honored to have you join us at the Seudas Bar Mitzv…" at bounding box center [367, 203] width 108 height 42
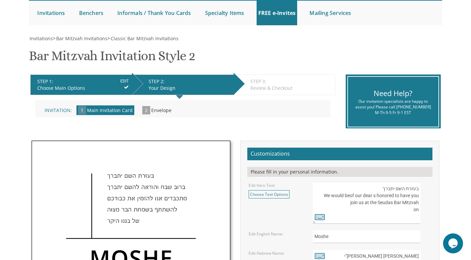
click at [418, 212] on textarea "בעזרת השם יתברך We would be honored to have you join us at the Seudas Bar Mitzv…" at bounding box center [367, 203] width 108 height 42
type textarea "בעזרת השם יתברך We would be honored to have you join us at the Seudas Bar Mitzv…"
click at [416, 212] on textarea "בעזרת השם יתברך We would be honored to have you join us at the Seudas Bar Mitzv…" at bounding box center [367, 203] width 108 height 42
drag, startPoint x: 372, startPoint y: 189, endPoint x: 401, endPoint y: 193, distance: 28.8
click at [413, 199] on textarea "בעזרת השם יתברך We would be honored to have you join us at the Seudas Bar Mitzv…" at bounding box center [367, 203] width 108 height 42
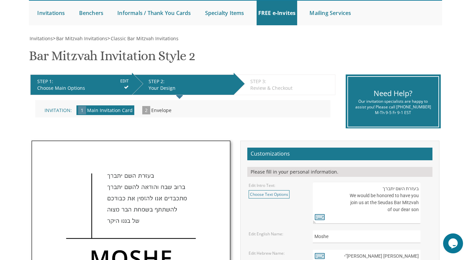
drag, startPoint x: 418, startPoint y: 189, endPoint x: 418, endPoint y: 213, distance: 24.3
click at [418, 213] on textarea "בעזרת השם יתברך We would be honored to have you join us at the Seudas Bar Mitzv…" at bounding box center [367, 203] width 108 height 42
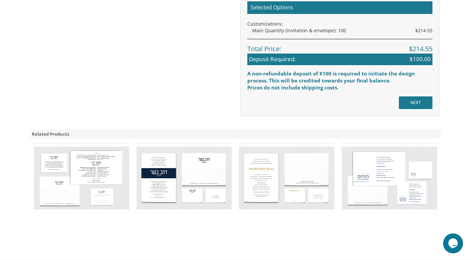
scroll to position [498, 0]
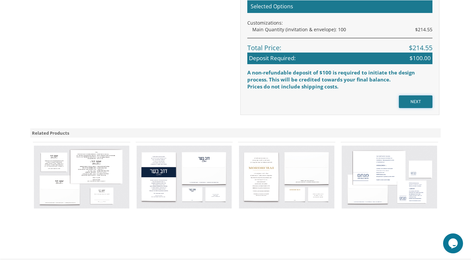
click at [420, 102] on input "NEXT" at bounding box center [416, 101] width 34 height 13
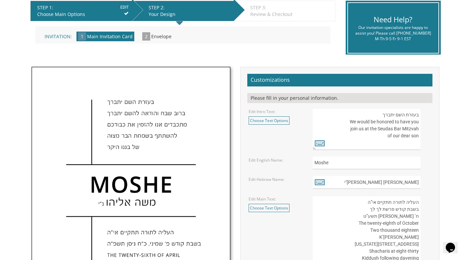
scroll to position [133, 0]
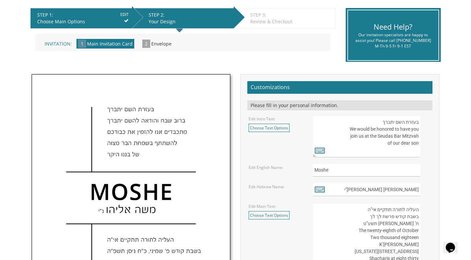
drag, startPoint x: 420, startPoint y: 142, endPoint x: 380, endPoint y: 136, distance: 40.1
click at [380, 135] on textarea "בעזרת השם יתברך We would be honored to have you join us at the Seudas Bar Mitzv…" at bounding box center [367, 136] width 108 height 42
drag, startPoint x: 377, startPoint y: 123, endPoint x: 417, endPoint y: 143, distance: 45.5
click at [417, 143] on textarea "בעזרת השם יתברך We would be honored to have you join us at the Seudas Bar Mitzv…" at bounding box center [367, 136] width 108 height 42
click at [417, 148] on textarea "בעזרת השם יתברך We would be honored to have you join us at the Seudas Bar Mitzv…" at bounding box center [367, 136] width 108 height 42
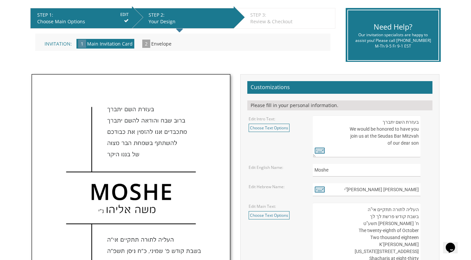
drag, startPoint x: 419, startPoint y: 124, endPoint x: 416, endPoint y: 145, distance: 21.4
click at [416, 145] on textarea "בעזרת השם יתברך We would be honored to have you join us at the Seudas Bar Mitzv…" at bounding box center [367, 136] width 108 height 42
click at [364, 177] on form "Customizations Please fill in your personal information. Edit Intro Text: Choos…" at bounding box center [339, 206] width 185 height 250
drag, startPoint x: 352, startPoint y: 172, endPoint x: 303, endPoint y: 177, distance: 49.7
click at [303, 177] on form "Customizations Please fill in your personal information. Edit Intro Text: Choos…" at bounding box center [339, 206] width 185 height 250
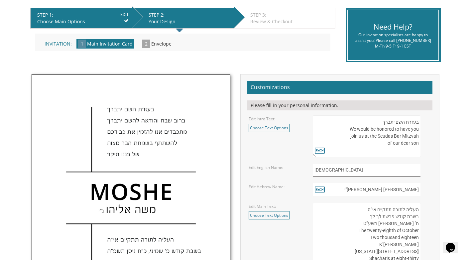
type input "[DEMOGRAPHIC_DATA]"
click at [318, 189] on icon at bounding box center [320, 188] width 10 height 9
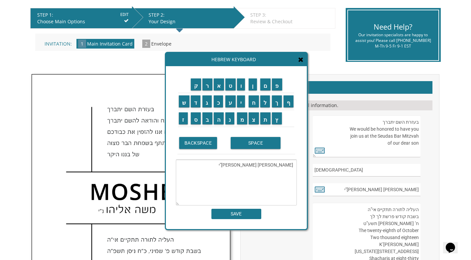
click at [292, 166] on textarea "[PERSON_NAME] [PERSON_NAME]"י" at bounding box center [236, 182] width 121 height 46
click at [271, 165] on textarea "[PERSON_NAME] [PERSON_NAME]"י" at bounding box center [236, 182] width 121 height 46
click at [244, 104] on input "י" at bounding box center [241, 101] width 8 height 12
click at [258, 121] on input "צ" at bounding box center [253, 118] width 10 height 12
click at [257, 105] on input "ח" at bounding box center [253, 101] width 10 height 12
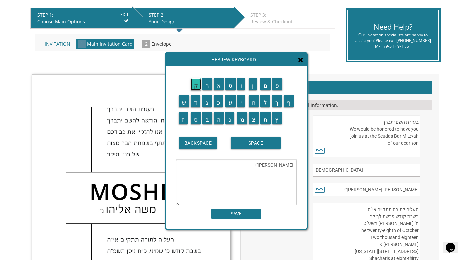
click at [195, 82] on input "ק" at bounding box center [196, 84] width 11 height 12
click at [205, 117] on input "ב" at bounding box center [207, 118] width 10 height 12
click at [208, 90] on input "ר" at bounding box center [207, 84] width 10 height 12
click at [242, 85] on input "ו" at bounding box center [241, 84] width 8 height 12
click at [277, 101] on input "ך" at bounding box center [277, 101] width 10 height 12
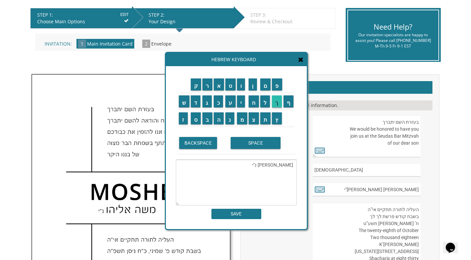
type textarea "[PERSON_NAME] נ"י"
click at [243, 213] on input "SAVE" at bounding box center [236, 214] width 50 height 10
type input "[PERSON_NAME] נ"י"
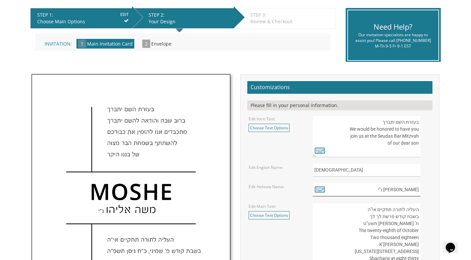
drag, startPoint x: 388, startPoint y: 189, endPoint x: 425, endPoint y: 191, distance: 36.9
click at [425, 191] on div "[PERSON_NAME] נ"י" at bounding box center [372, 189] width 118 height 13
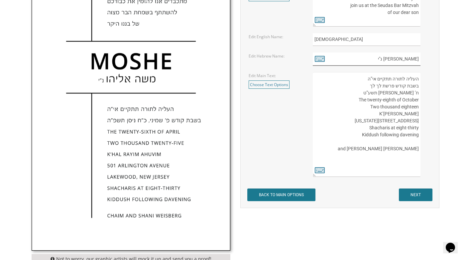
scroll to position [266, 0]
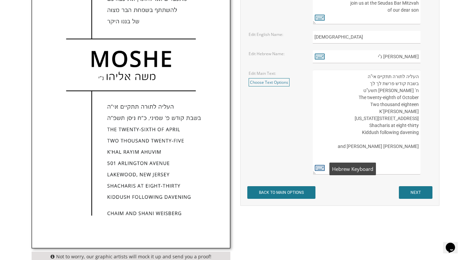
click at [318, 164] on icon at bounding box center [320, 167] width 10 height 9
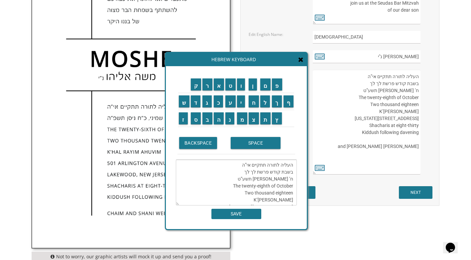
click at [241, 172] on textarea "העליה לתורה תתקיים אי”ה בשבת קודש פרשת לך לך ח’ [PERSON_NAME] תשע”ט The twenty-…" at bounding box center [236, 182] width 121 height 46
click at [246, 172] on textarea "העליה לתורה תתקיים אי”ה בשבת קודש פרשת לך לך ח’ [PERSON_NAME] תשע”ט The twenty-…" at bounding box center [236, 182] width 121 height 46
click at [245, 171] on textarea "העליה לתורה תתקיים אי”ה בשבת קודש פרשת לךך ח’ [PERSON_NAME] תשע”ט The twenty-ei…" at bounding box center [236, 182] width 121 height 46
click at [248, 171] on textarea "העליה לתורה תתקיים אי”ה בשבת קודש פרשת לךך ח’ [PERSON_NAME] תשע”ט The twenty-ei…" at bounding box center [236, 182] width 121 height 46
click at [247, 171] on textarea "העליה לתורה תתקיים אי”ה בשבת קודש פרשת לךך ח’ [PERSON_NAME] תשע”ט The twenty-ei…" at bounding box center [236, 182] width 121 height 46
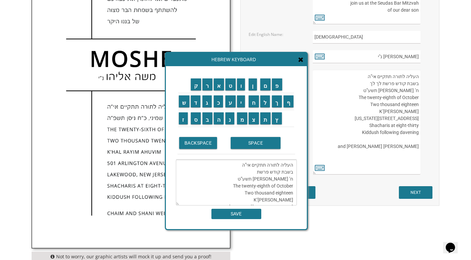
click at [243, 109] on td "י" at bounding box center [242, 101] width 12 height 17
click at [243, 108] on td "י" at bounding box center [242, 101] width 12 height 17
click at [243, 104] on input "י" at bounding box center [241, 101] width 8 height 12
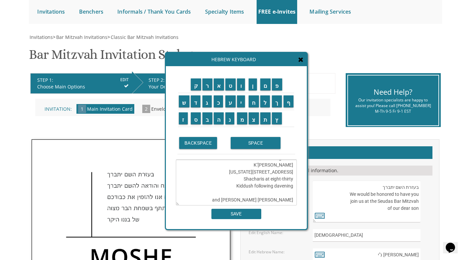
scroll to position [0, 0]
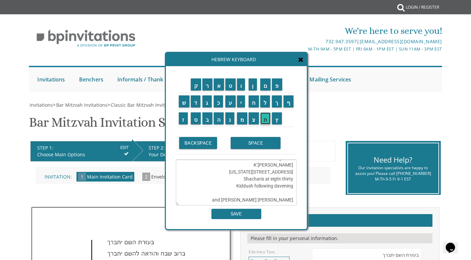
click at [265, 118] on input "ת" at bounding box center [265, 118] width 11 height 12
click at [207, 85] on input "ר" at bounding box center [207, 84] width 10 height 12
click at [240, 86] on input "ו" at bounding box center [241, 84] width 8 height 12
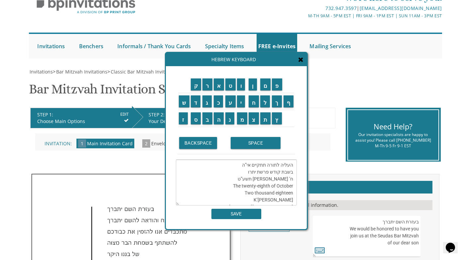
click at [260, 177] on textarea "העליה לתורה תתקיים אי”ה בשבת קודש פרשת יתרו ח’ [PERSON_NAME] תשע”ט The twenty-e…" at bounding box center [236, 182] width 121 height 46
click at [262, 178] on textarea "העליה לתורה תתקיים אי”ה בשבת קודש פרשת יתרו ח’ [PERSON_NAME] תשע”ט The twenty-e…" at bounding box center [236, 182] width 121 height 46
click at [218, 99] on input "כ" at bounding box center [219, 101] width 10 height 12
click at [184, 100] on input "ש" at bounding box center [184, 101] width 11 height 12
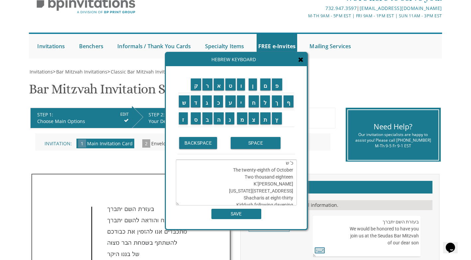
scroll to position [56, 0]
click at [208, 118] on input "ב" at bounding box center [207, 118] width 10 height 12
click at [233, 89] on input "ט" at bounding box center [230, 84] width 10 height 12
click at [263, 119] on input "ת" at bounding box center [265, 118] width 11 height 12
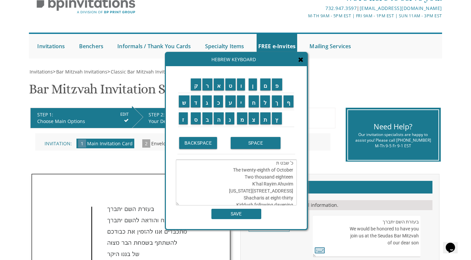
scroll to position [56, 0]
click at [188, 106] on input "ש" at bounding box center [184, 101] width 11 height 12
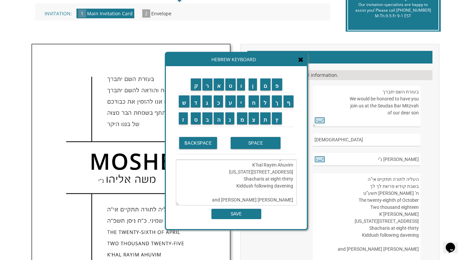
scroll to position [166, 0]
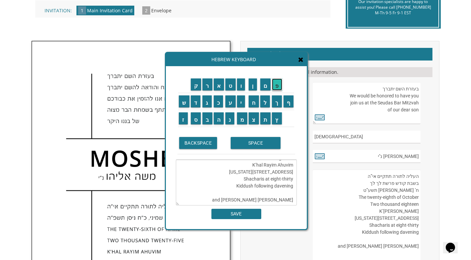
click at [273, 82] on input "פ" at bounding box center [277, 84] width 10 height 12
click at [241, 87] on input "ו" at bounding box center [241, 84] width 8 height 12
click at [232, 186] on textarea "העליה לתורה תתקיים אי”ה בשבת קודש פרשת יתרו כ' שבט תשפ"ו The twenty-eighth of O…" at bounding box center [236, 182] width 121 height 46
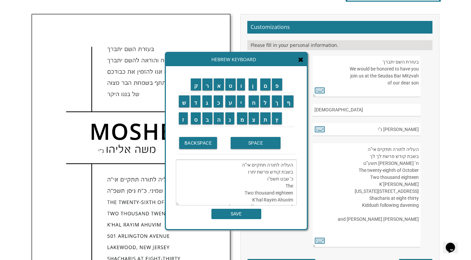
scroll to position [166, 0]
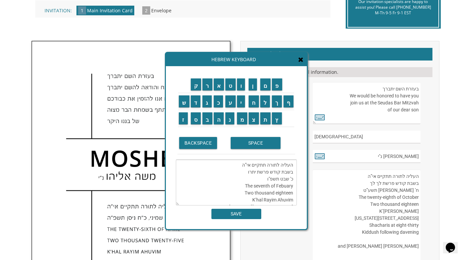
click at [275, 192] on textarea "העליה לתורה תתקיים אי”ה בשבת קודש פרשת יתרו כ' שבט תשפ"ו The seventh of Febuary…" at bounding box center [236, 182] width 121 height 46
click at [244, 192] on textarea "העליה לתורה תתקיים אי”ה בשבת קודש פרשת יתרו כ' שבט תשפ"ו The seventh of Febuary…" at bounding box center [236, 182] width 121 height 46
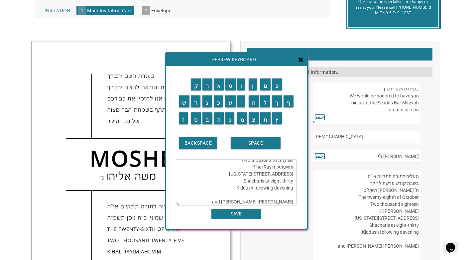
scroll to position [33, 0]
click at [260, 174] on textarea "העליה לתורה תתקיים אי”ה בשבת קודש פרשת יתרו כ' שבט תשפ"ו The seventh of Febuary…" at bounding box center [236, 182] width 121 height 46
click at [249, 181] on textarea "העליה לתורה תתקיים אי”ה בשבת קודש פרשת יתרו כ' שבט תשפ"ו The seventh of Febuary…" at bounding box center [236, 182] width 121 height 46
click at [246, 178] on textarea "העליה לתורה תתקיים אי”ה בשבת קודש פרשת יתרו כ' שבט תשפ"ו The seventh of Febuary…" at bounding box center [236, 182] width 121 height 46
click at [249, 181] on textarea "העליה לתורה תתקיים אי”ה בשבת קודש פרשת יתרו כ' שבט תשפ"ו The seventh of Febuary…" at bounding box center [236, 182] width 121 height 46
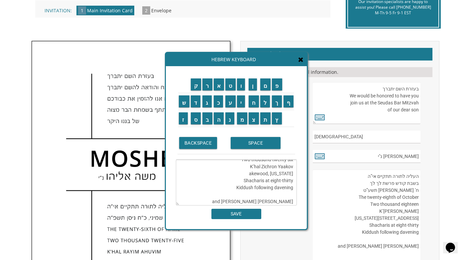
click at [248, 173] on textarea "העליה לתורה תתקיים אי”ה בשבת קודש פרשת יתרו כ' שבט תשפ"ו The seventh of Febuary…" at bounding box center [236, 182] width 121 height 46
click at [247, 173] on textarea "העליה לתורה תתקיים אי”ה בשבת קודש פרשת יתרו כ' שבט תשפ"ו The seventh of Febuary…" at bounding box center [236, 182] width 121 height 46
click at [248, 173] on textarea "העליה לתורה תתקיים אי”ה בשבת קודש פרשת יתרו כ' שבט תשפ"ו The seventh of Febuary…" at bounding box center [236, 182] width 121 height 46
click at [249, 174] on textarea "העליה לתורה תתקיים אי”ה בשבת קודש פרשת יתרו כ' שבט תשפ"ו The seventh of Febuary…" at bounding box center [236, 182] width 121 height 46
click at [247, 178] on textarea "העליה לתורה תתקיים אי”ה בשבת קודש פרשת יתרו כ' שבט תשפ"ו The seventh of Febuary…" at bounding box center [236, 182] width 121 height 46
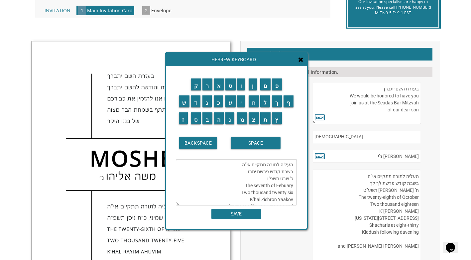
scroll to position [0, 0]
type textarea "העליה לתורה תתקיים אי”ה בשבת קודש פרשת יתרו כ' שבט תשפ"ו The seventh of Febuary…"
click at [246, 213] on input "SAVE" at bounding box center [236, 214] width 50 height 10
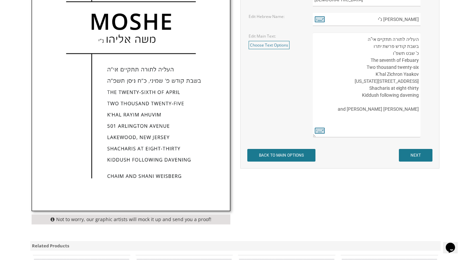
drag, startPoint x: 418, startPoint y: 117, endPoint x: 373, endPoint y: 118, distance: 45.2
click at [373, 118] on textarea "העליה לתורה תתקיים אי”ה בשבת קודש פרשת לך לך ח’ [PERSON_NAME] תשע”ט The twenty-…" at bounding box center [367, 85] width 108 height 105
drag, startPoint x: 366, startPoint y: 39, endPoint x: 395, endPoint y: 44, distance: 30.0
click at [396, 46] on textarea "העליה לתורה תתקיים אי”ה בשבת קודש פרשת לך לך ח’ [PERSON_NAME] תשע”ט The twenty-…" at bounding box center [367, 85] width 108 height 105
click at [359, 39] on textarea "העליה לתורה תתקיים אי”ה בשבת קודש פרשת לך לך ח’ [PERSON_NAME] תשע”ט The twenty-…" at bounding box center [367, 85] width 108 height 105
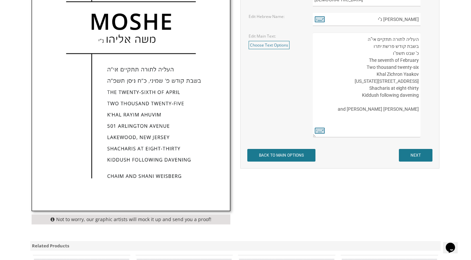
type textarea "העליה לתורה תתקיים אי”ה בשבת קודש פרשת יתרו כ' שבט תשפ"ו The seventh of Februar…"
drag, startPoint x: 377, startPoint y: 96, endPoint x: 436, endPoint y: 111, distance: 60.7
click at [436, 111] on div "העליה לתורה תתקיים אי”ה בשבת קודש פרשת לך לך ח’ [PERSON_NAME] תשע”ט The twenty-…" at bounding box center [372, 85] width 128 height 105
drag, startPoint x: 419, startPoint y: 41, endPoint x: 393, endPoint y: 123, distance: 86.4
click at [393, 123] on textarea "העליה לתורה תתקיים אי”ה בשבת קודש פרשת לך לך ח’ [PERSON_NAME] תשע”ט The twenty-…" at bounding box center [367, 85] width 108 height 105
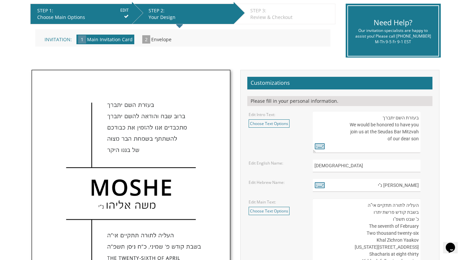
scroll to position [137, 0]
